Goal: Task Accomplishment & Management: Use online tool/utility

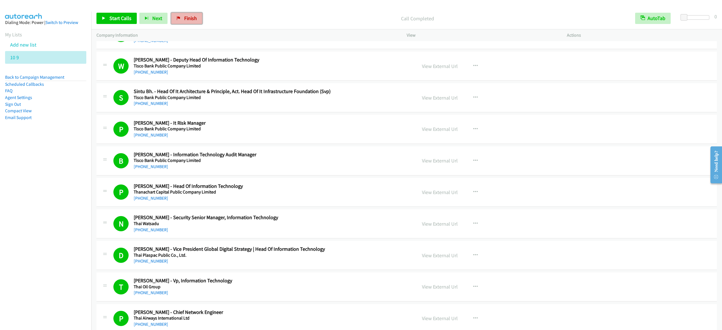
click at [187, 19] on span "Finish" at bounding box center [190, 18] width 13 height 6
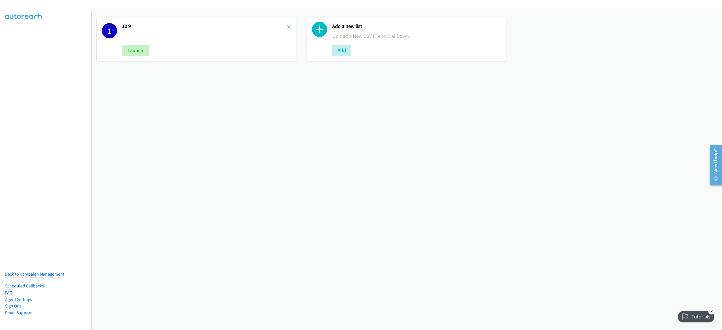
click at [284, 26] on h2 "10 9" at bounding box center [204, 26] width 165 height 6
drag, startPoint x: 287, startPoint y: 27, endPoint x: 303, endPoint y: 42, distance: 21.9
click at [287, 27] on icon at bounding box center [289, 27] width 4 height 4
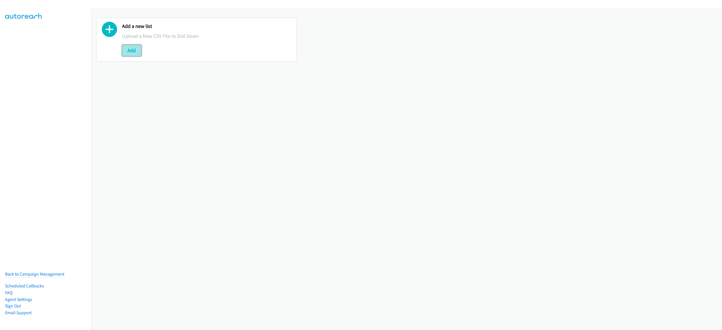
click at [128, 50] on button "Add" at bounding box center [131, 50] width 19 height 11
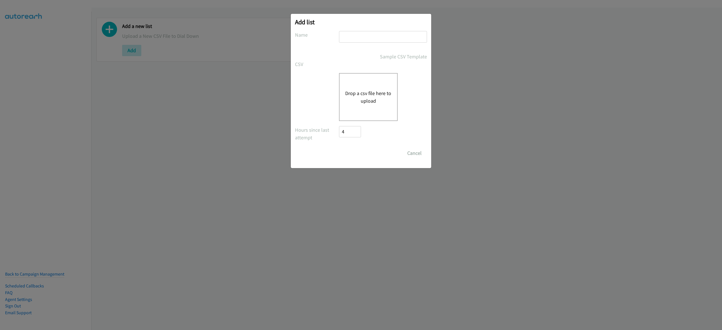
click at [367, 34] on input "text" at bounding box center [383, 37] width 88 height 12
type input "nvidia 10-9"
click at [377, 90] on button "Drop a csv file here to upload" at bounding box center [368, 96] width 46 height 15
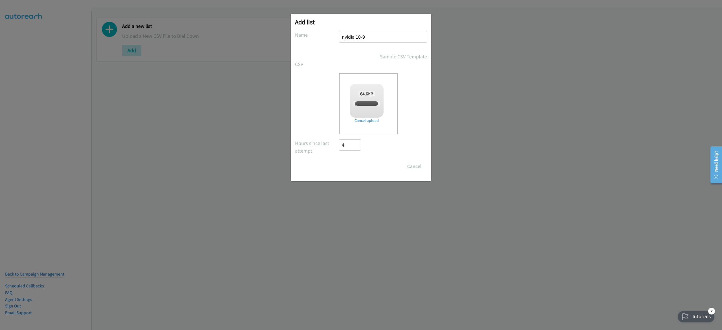
checkbox input "true"
click at [354, 161] on input "Save List" at bounding box center [354, 166] width 30 height 11
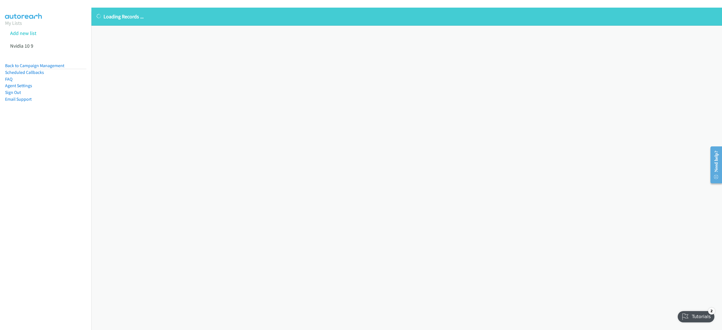
click at [209, 50] on div "Loading Records ... Sorry, something went wrong please try again." at bounding box center [406, 169] width 631 height 322
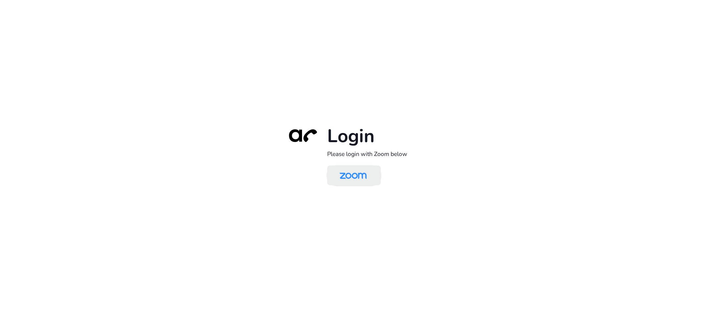
click at [337, 166] on link at bounding box center [354, 175] width 54 height 20
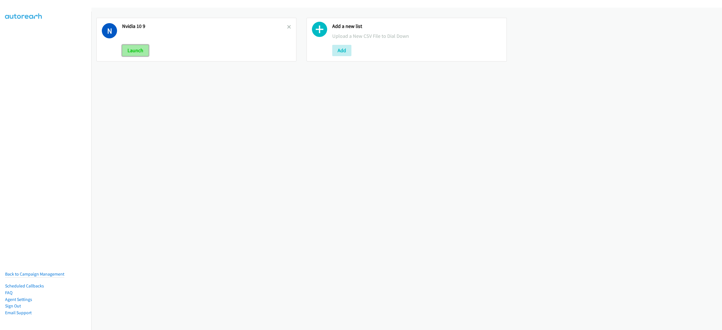
click at [144, 51] on button "Launch" at bounding box center [135, 50] width 27 height 11
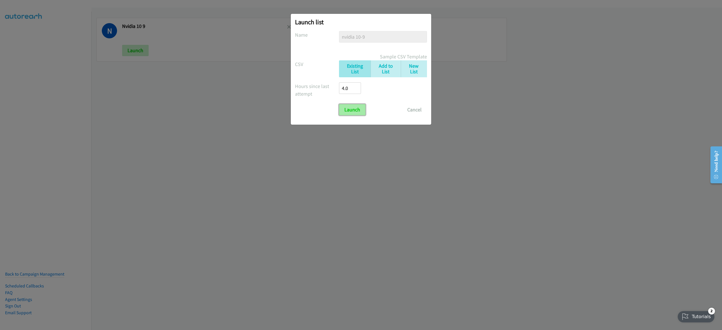
click at [353, 104] on input "Launch" at bounding box center [352, 109] width 27 height 11
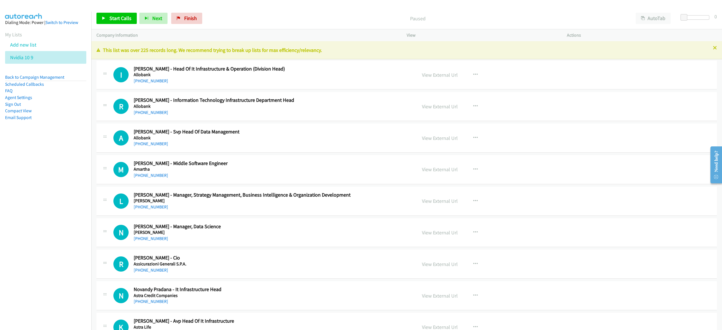
click at [388, 20] on p "Paused" at bounding box center [418, 19] width 416 height 8
click at [655, 22] on button "AutoTab" at bounding box center [653, 18] width 35 height 11
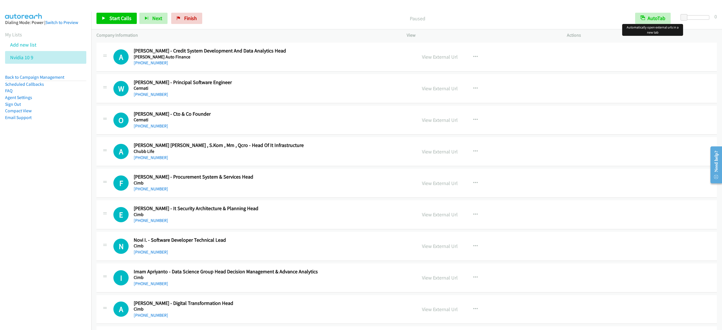
scroll to position [1861, 0]
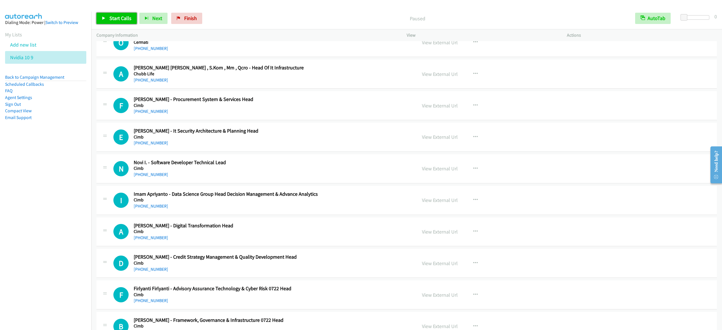
click at [112, 17] on span "Start Calls" at bounding box center [120, 18] width 22 height 6
click at [112, 24] on link "Pause" at bounding box center [111, 18] width 31 height 11
click at [121, 19] on span "Start Calls" at bounding box center [120, 18] width 22 height 6
click at [109, 21] on span "Pause" at bounding box center [115, 18] width 13 height 6
click at [122, 17] on span "Start Calls" at bounding box center [120, 18] width 22 height 6
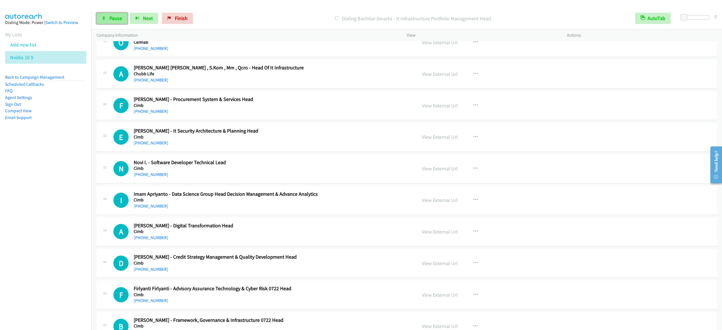
click at [119, 19] on span "Pause" at bounding box center [115, 18] width 13 height 6
click at [114, 15] on span "Start Calls" at bounding box center [120, 18] width 22 height 6
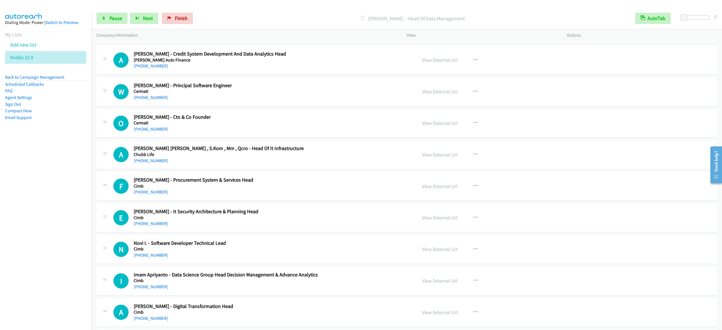
scroll to position [1748, 0]
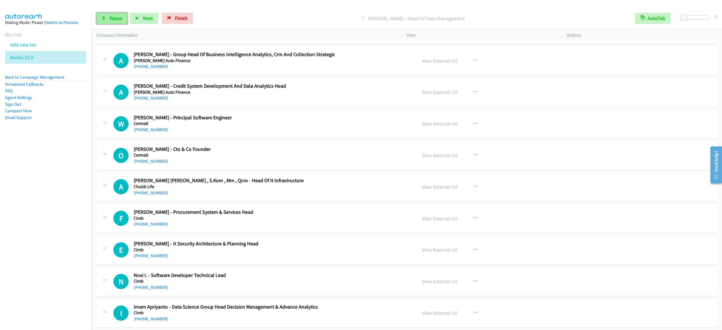
click at [109, 17] on span "Pause" at bounding box center [115, 18] width 13 height 6
click at [113, 15] on span "Start Calls" at bounding box center [120, 18] width 22 height 6
click at [102, 20] on link "Pause" at bounding box center [111, 18] width 31 height 11
click at [103, 18] on icon at bounding box center [104, 19] width 4 height 4
drag, startPoint x: 105, startPoint y: 14, endPoint x: 165, endPoint y: 56, distance: 72.9
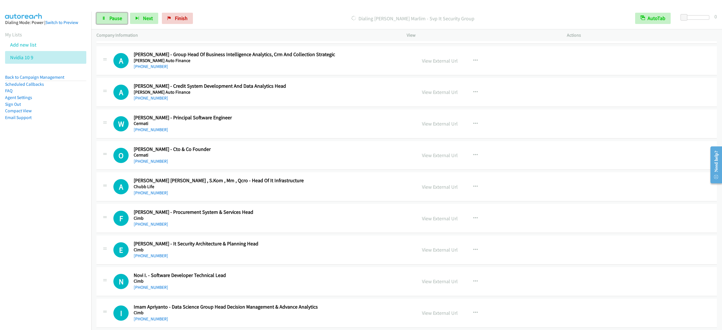
click at [105, 14] on link "Pause" at bounding box center [111, 18] width 31 height 11
click at [126, 14] on link "Start Calls" at bounding box center [116, 18] width 40 height 11
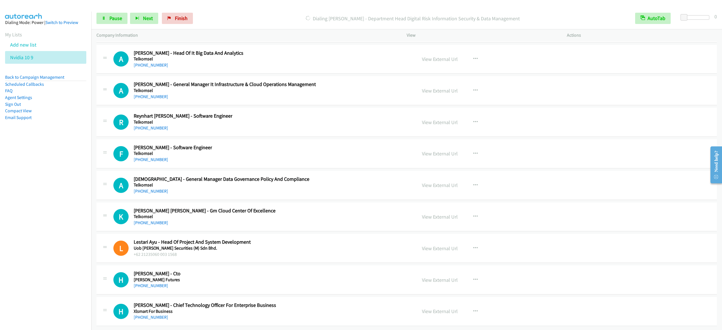
scroll to position [9133, 0]
click at [104, 17] on icon at bounding box center [104, 19] width 4 height 4
click at [124, 19] on span "Start Calls" at bounding box center [120, 18] width 22 height 6
click at [117, 16] on span "Pause" at bounding box center [115, 18] width 13 height 6
click at [115, 19] on span "Start Calls" at bounding box center [120, 18] width 22 height 6
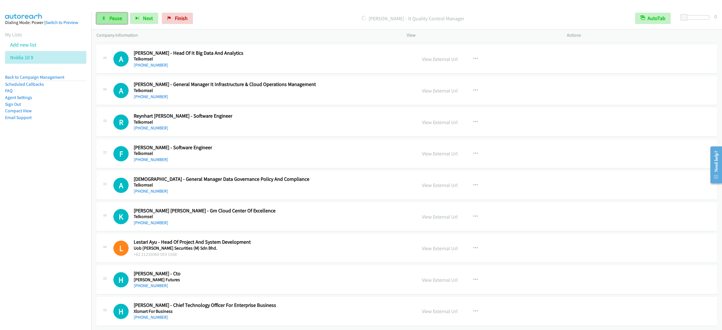
click at [114, 17] on span "Pause" at bounding box center [115, 18] width 13 height 6
click at [121, 17] on span "Start Calls" at bounding box center [120, 18] width 22 height 6
click at [121, 17] on span "Pause" at bounding box center [115, 18] width 13 height 6
click at [121, 17] on span "Start Calls" at bounding box center [120, 18] width 22 height 6
click at [121, 17] on span "Pause" at bounding box center [115, 18] width 13 height 6
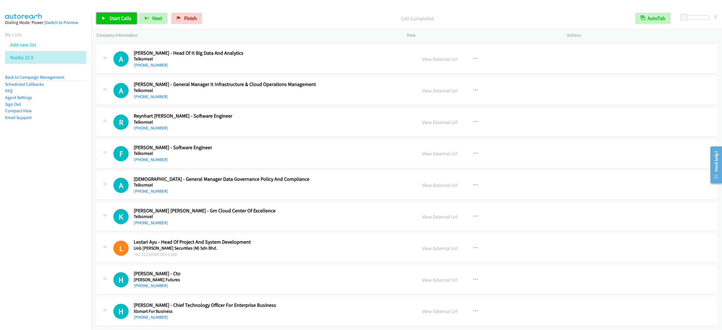
click at [107, 19] on link "Start Calls" at bounding box center [116, 18] width 40 height 11
click at [112, 16] on span "Pause" at bounding box center [115, 18] width 13 height 6
click at [114, 21] on span "Start Calls" at bounding box center [120, 18] width 22 height 6
click at [98, 18] on link "Pause" at bounding box center [111, 18] width 31 height 11
click at [106, 19] on link "Start Calls" at bounding box center [116, 18] width 40 height 11
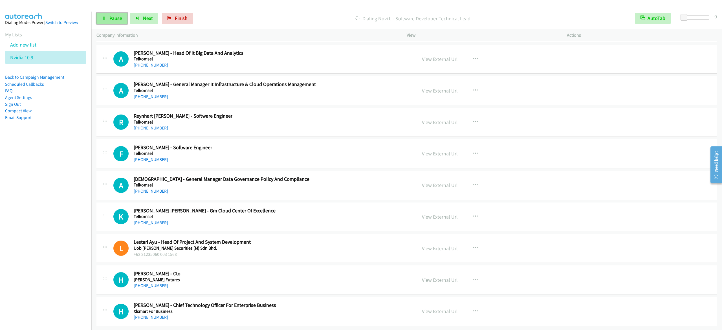
click at [112, 20] on span "Pause" at bounding box center [115, 18] width 13 height 6
click at [120, 17] on span "Start Calls" at bounding box center [120, 18] width 22 height 6
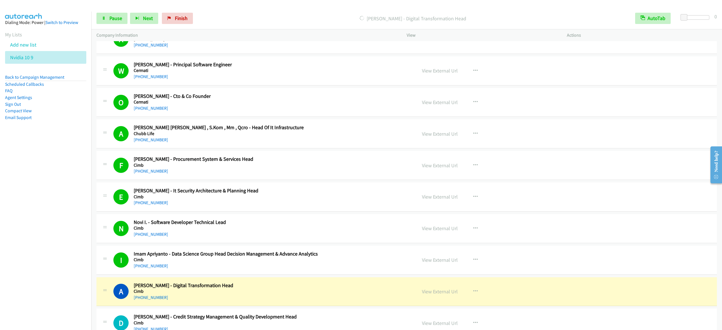
scroll to position [1914, 0]
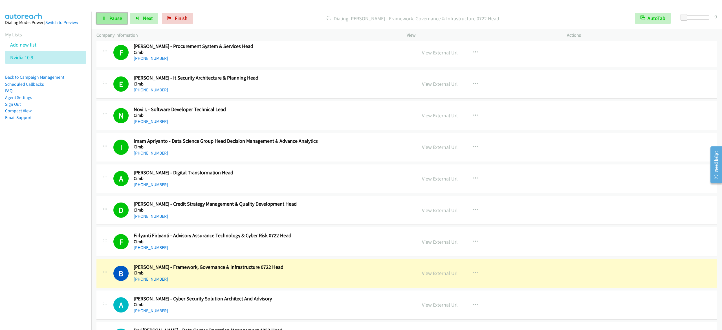
click at [116, 16] on span "Pause" at bounding box center [115, 18] width 13 height 6
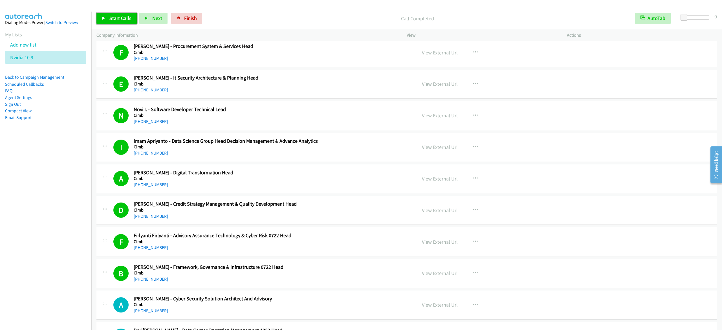
click at [114, 21] on span "Start Calls" at bounding box center [120, 18] width 22 height 6
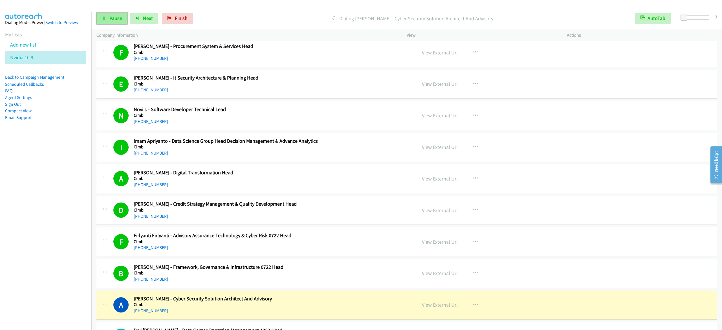
click at [114, 21] on span "Pause" at bounding box center [115, 18] width 13 height 6
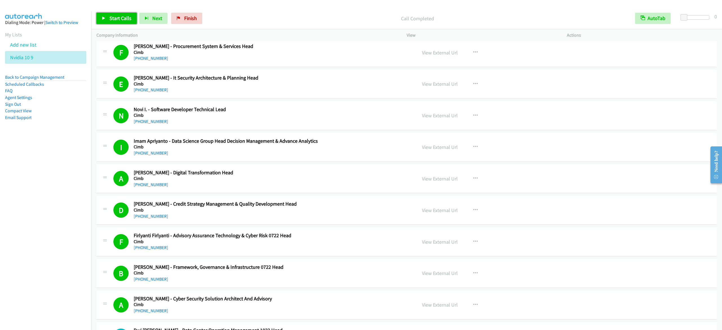
click at [109, 19] on link "Start Calls" at bounding box center [116, 18] width 40 height 11
click at [116, 19] on span "Pause" at bounding box center [115, 18] width 13 height 6
click at [110, 23] on link "Start Calls" at bounding box center [116, 18] width 40 height 11
click at [106, 23] on link "Pause" at bounding box center [111, 18] width 31 height 11
click at [117, 17] on span "Start Calls" at bounding box center [120, 18] width 22 height 6
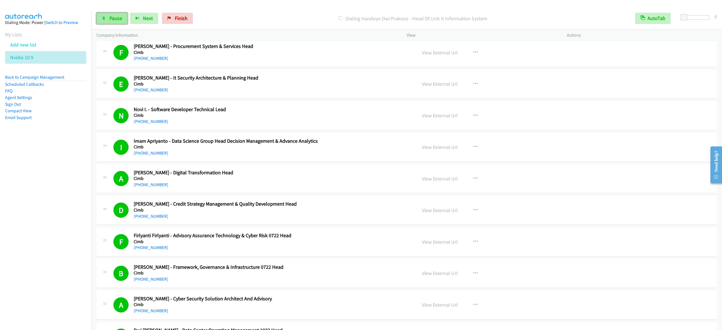
click at [117, 18] on span "Pause" at bounding box center [115, 18] width 13 height 6
click at [119, 16] on span "Start Calls" at bounding box center [120, 18] width 22 height 6
click at [126, 20] on link "Pause" at bounding box center [111, 18] width 31 height 11
click at [117, 13] on link "Start Calls" at bounding box center [116, 18] width 40 height 11
click at [109, 21] on link "Pause" at bounding box center [111, 18] width 31 height 11
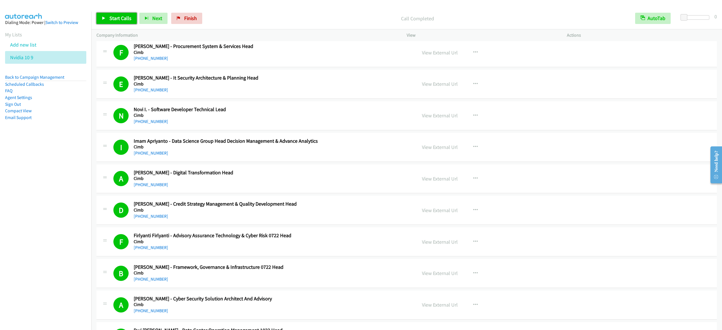
click at [121, 16] on span "Start Calls" at bounding box center [120, 18] width 22 height 6
click at [113, 15] on span "Pause" at bounding box center [115, 18] width 13 height 6
click at [113, 20] on span "Start Calls" at bounding box center [120, 18] width 22 height 6
click at [101, 18] on link "Pause" at bounding box center [111, 18] width 31 height 11
click at [112, 20] on span "Start Calls" at bounding box center [120, 18] width 22 height 6
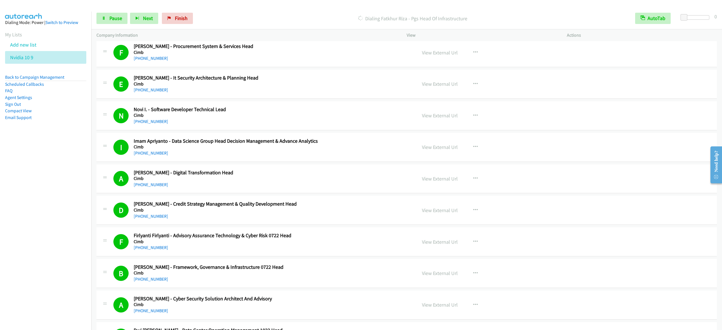
click at [95, 14] on div "Start Calls Pause Next Finish Dialing Fatkhur Riza - Pgs Head Of Infrastructure…" at bounding box center [406, 19] width 631 height 22
click at [102, 14] on link "Pause" at bounding box center [111, 18] width 31 height 11
click at [127, 18] on span "Start Calls" at bounding box center [120, 18] width 22 height 6
click at [122, 16] on link "Pause" at bounding box center [111, 18] width 31 height 11
click at [124, 17] on span "Start Calls" at bounding box center [120, 18] width 22 height 6
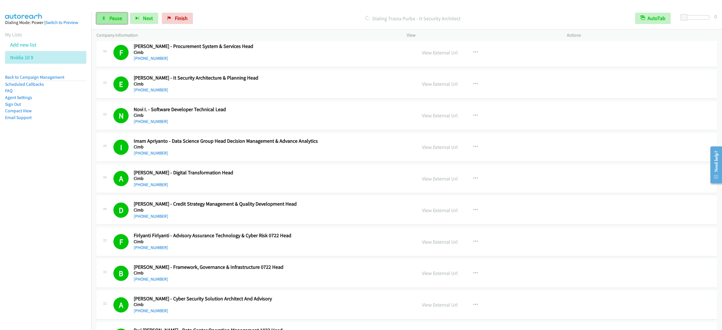
click at [115, 18] on span "Pause" at bounding box center [115, 18] width 13 height 6
click at [109, 19] on link "Start Calls" at bounding box center [116, 18] width 40 height 11
click at [115, 19] on span "Pause" at bounding box center [115, 18] width 13 height 6
click at [121, 17] on span "Start Calls" at bounding box center [120, 18] width 22 height 6
click at [123, 17] on link "Pause" at bounding box center [111, 18] width 31 height 11
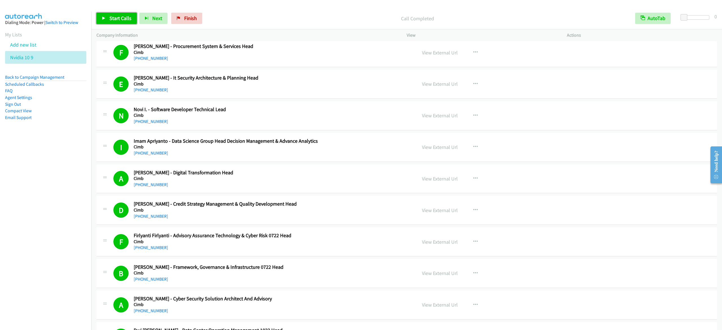
click at [122, 16] on span "Start Calls" at bounding box center [120, 18] width 22 height 6
drag, startPoint x: 113, startPoint y: 20, endPoint x: 168, endPoint y: 12, distance: 55.3
click at [113, 20] on span "Pause" at bounding box center [115, 18] width 13 height 6
click at [125, 17] on span "Start Calls" at bounding box center [120, 18] width 22 height 6
click at [113, 18] on span "Pause" at bounding box center [115, 18] width 13 height 6
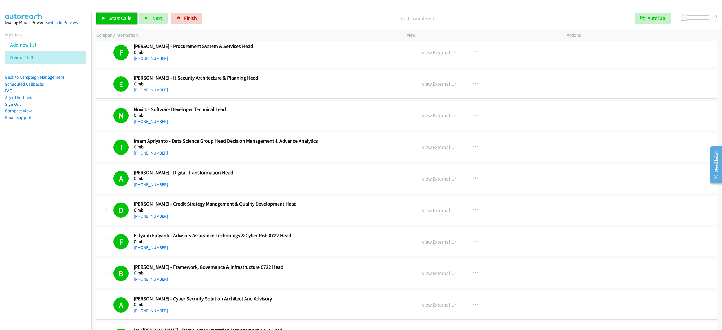
drag, startPoint x: 117, startPoint y: 17, endPoint x: 230, endPoint y: 5, distance: 113.4
click at [118, 17] on span "Start Calls" at bounding box center [120, 18] width 22 height 6
click at [112, 26] on div "Start Calls Pause Next Finish [PERSON_NAME] - Customer Experience Centralize Da…" at bounding box center [406, 19] width 631 height 22
click at [112, 17] on span "Pause" at bounding box center [115, 18] width 13 height 6
click at [97, 14] on link "Start Calls" at bounding box center [116, 18] width 40 height 11
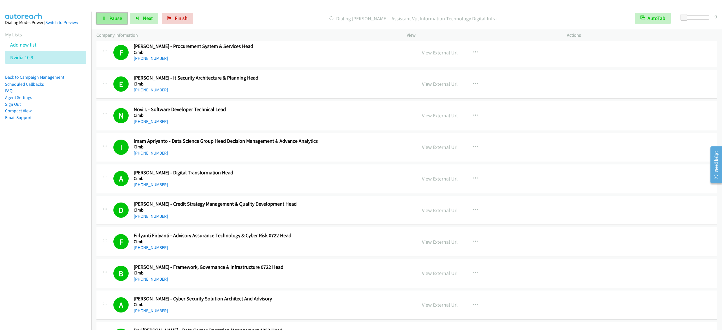
click at [113, 21] on span "Pause" at bounding box center [115, 18] width 13 height 6
click at [118, 15] on span "Start Calls" at bounding box center [120, 18] width 22 height 6
click at [118, 21] on span "Pause" at bounding box center [115, 18] width 13 height 6
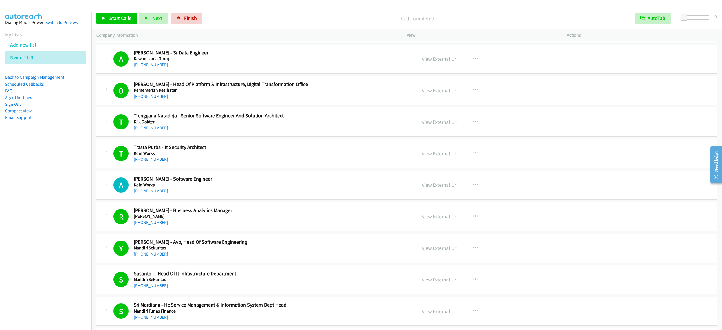
scroll to position [3324, 0]
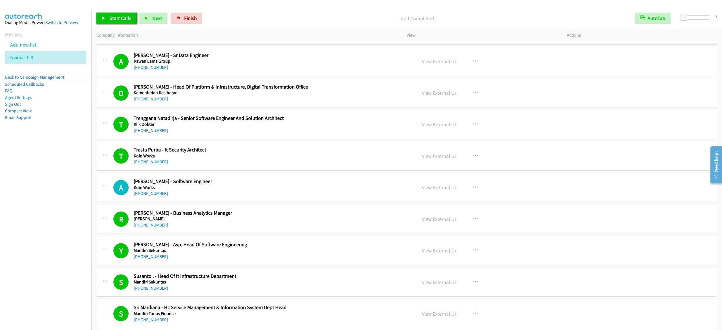
click at [128, 19] on span "Start Calls" at bounding box center [120, 18] width 22 height 6
click at [108, 13] on link "Pause" at bounding box center [111, 18] width 31 height 11
click at [102, 19] on link "Start Calls" at bounding box center [116, 18] width 40 height 11
click at [98, 17] on link "Pause" at bounding box center [111, 18] width 31 height 11
click at [128, 16] on span "Start Calls" at bounding box center [120, 18] width 22 height 6
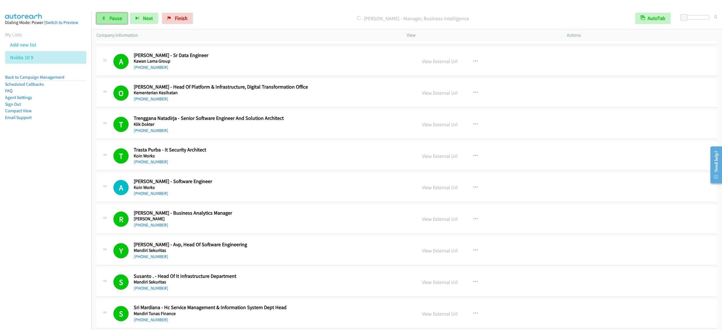
click at [109, 17] on link "Pause" at bounding box center [111, 18] width 31 height 11
click at [111, 12] on div "Start Calls Pause Next Finish Call Completed AutoTab AutoTab 0" at bounding box center [406, 19] width 631 height 22
click at [109, 14] on link "Start Calls" at bounding box center [116, 18] width 40 height 11
click at [117, 23] on link "Pause" at bounding box center [111, 18] width 31 height 11
click at [113, 20] on span "Start Calls" at bounding box center [120, 18] width 22 height 6
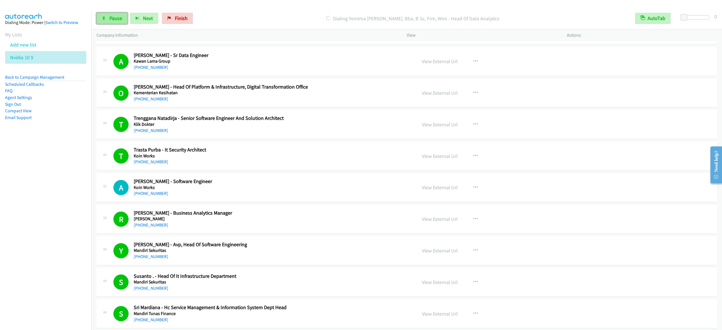
click at [110, 15] on link "Pause" at bounding box center [111, 18] width 31 height 11
click at [109, 18] on span "Start Calls" at bounding box center [120, 18] width 22 height 6
click at [109, 18] on span "Pause" at bounding box center [115, 18] width 13 height 6
click at [122, 19] on span "Start Calls" at bounding box center [120, 18] width 22 height 6
click at [116, 22] on link "Pause" at bounding box center [111, 18] width 31 height 11
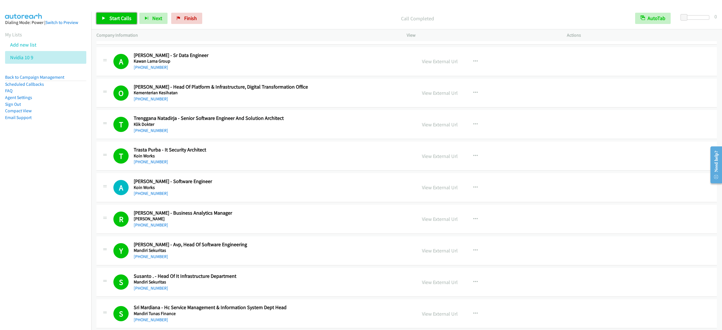
click at [122, 14] on link "Start Calls" at bounding box center [116, 18] width 40 height 11
click at [113, 19] on span "Pause" at bounding box center [115, 18] width 13 height 6
click at [103, 13] on link "Start Calls" at bounding box center [116, 18] width 40 height 11
click at [103, 17] on icon at bounding box center [104, 19] width 4 height 4
click at [107, 24] on link "Start Calls" at bounding box center [116, 18] width 40 height 11
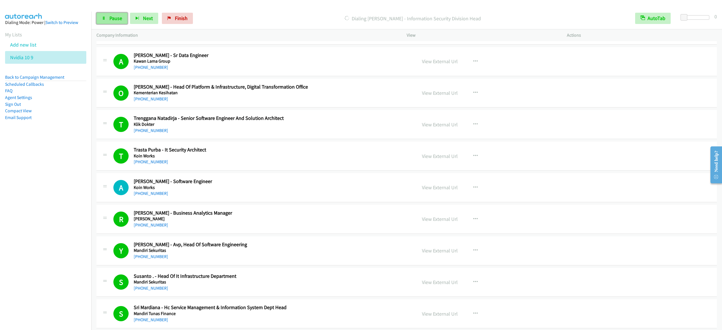
click at [108, 17] on link "Pause" at bounding box center [111, 18] width 31 height 11
click at [111, 22] on link "Start Calls" at bounding box center [116, 18] width 40 height 11
click at [104, 20] on icon at bounding box center [104, 19] width 4 height 4
click at [125, 19] on span "Start Calls" at bounding box center [120, 18] width 22 height 6
click at [103, 18] on icon at bounding box center [104, 19] width 4 height 4
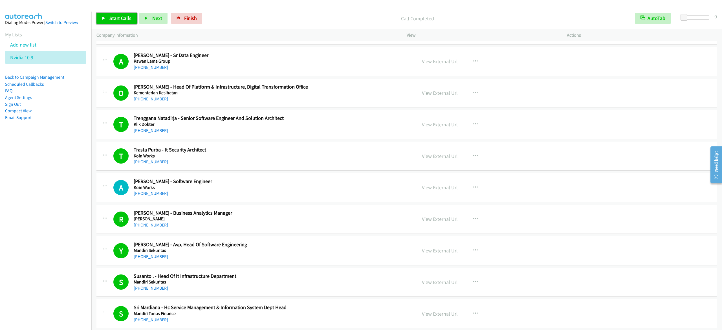
click at [109, 18] on span "Start Calls" at bounding box center [120, 18] width 22 height 6
click at [107, 23] on link "Pause" at bounding box center [111, 18] width 31 height 11
click at [121, 14] on link "Start Calls" at bounding box center [116, 18] width 40 height 11
click at [103, 13] on link "Pause" at bounding box center [111, 18] width 31 height 11
click at [445, 12] on div "Start Calls Pause Next Finish Call Completed AutoTab AutoTab 0" at bounding box center [406, 19] width 631 height 22
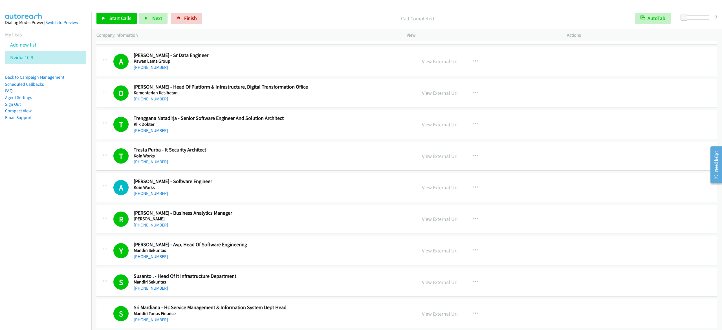
drag, startPoint x: 105, startPoint y: 9, endPoint x: 105, endPoint y: 16, distance: 7.3
click at [105, 12] on div "Start Calls Pause Next Finish Call Completed AutoTab AutoTab 0" at bounding box center [406, 19] width 631 height 22
click at [105, 17] on icon at bounding box center [104, 19] width 4 height 4
click at [102, 18] on link "Pause" at bounding box center [111, 18] width 31 height 11
